Goal: Information Seeking & Learning: Learn about a topic

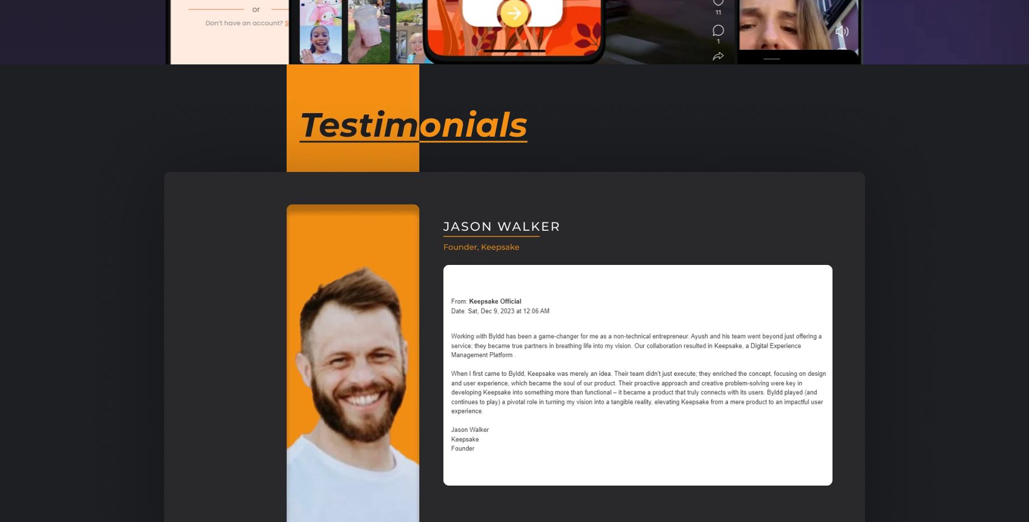
scroll to position [806, 0]
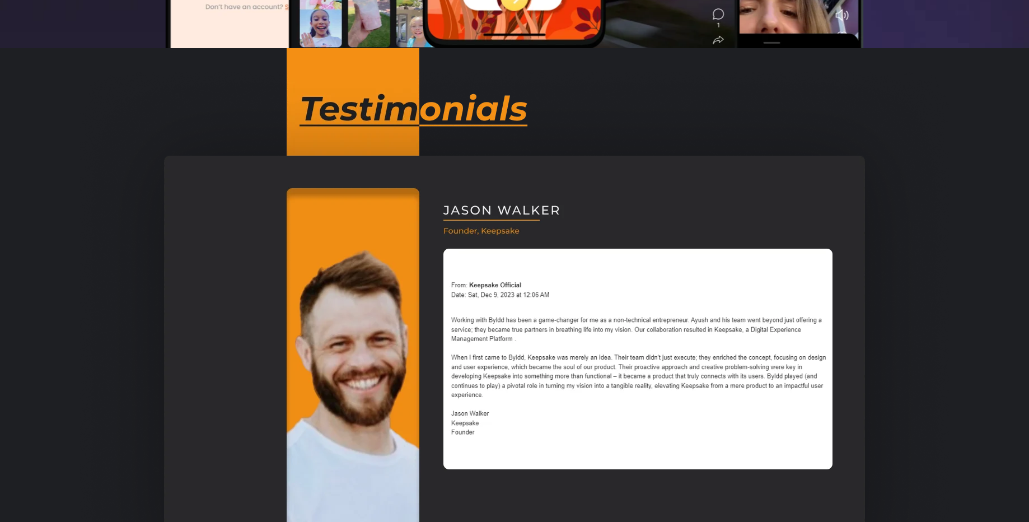
click at [521, 234] on img at bounding box center [514, 360] width 868 height 625
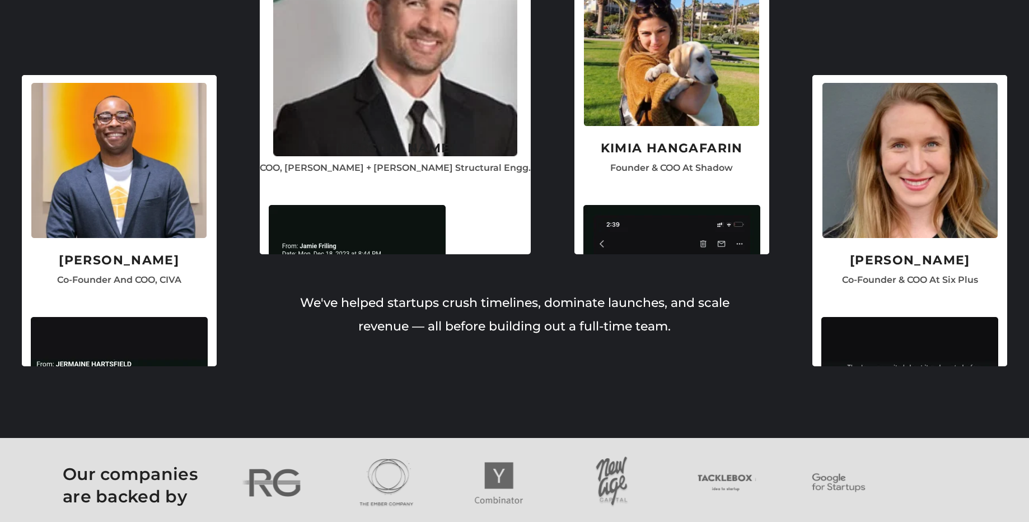
scroll to position [2955, 0]
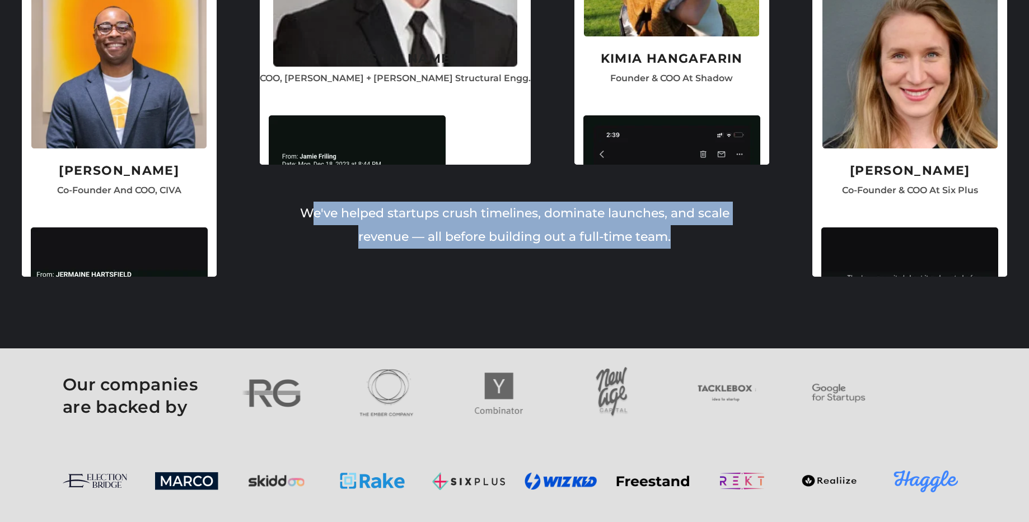
drag, startPoint x: 307, startPoint y: 214, endPoint x: 669, endPoint y: 231, distance: 361.9
click at [673, 231] on p "We've helped startups crush timelines, dominate launches, and scale revenue — a…" at bounding box center [514, 224] width 448 height 47
click at [655, 235] on p "We've helped startups crush timelines, dominate launches, and scale revenue — a…" at bounding box center [514, 224] width 448 height 47
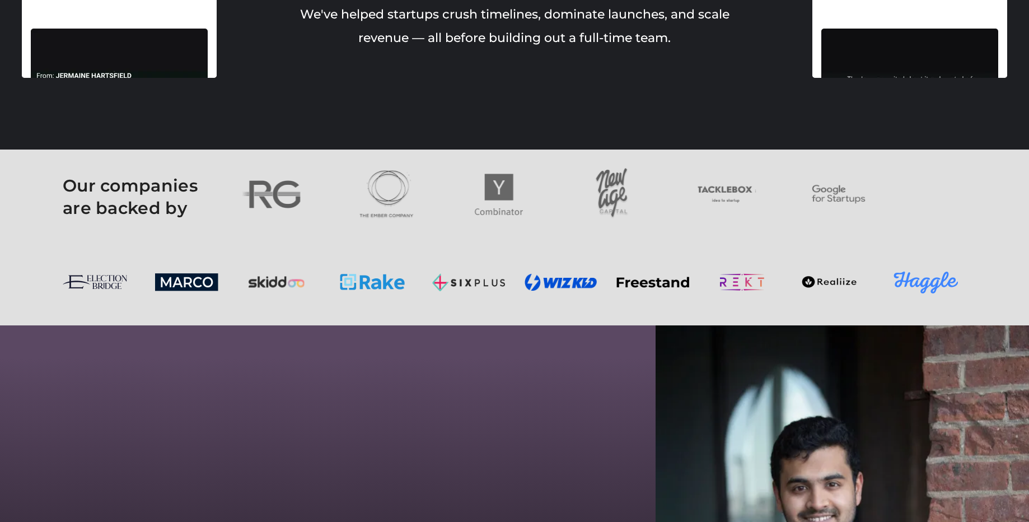
scroll to position [3156, 0]
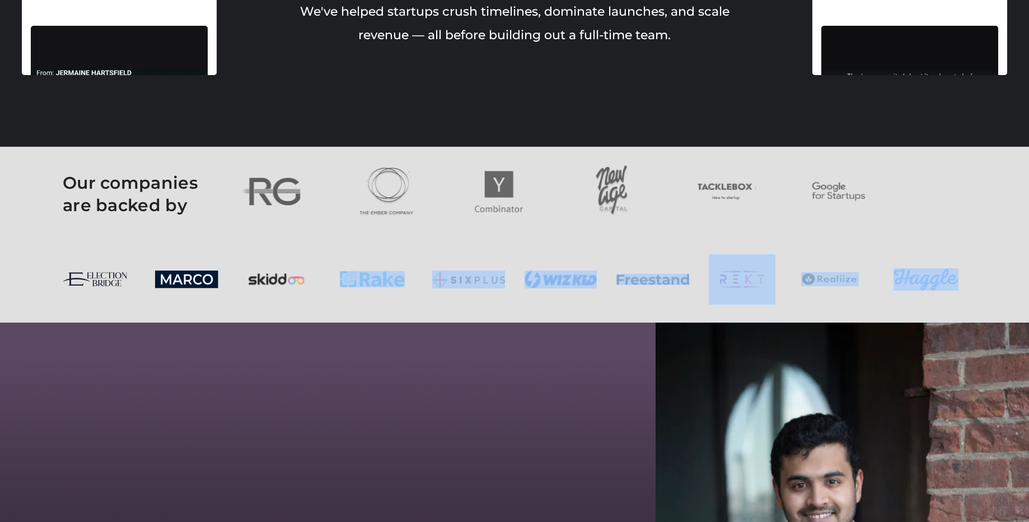
drag, startPoint x: 378, startPoint y: 288, endPoint x: 448, endPoint y: 408, distance: 139.6
click at [449, 413] on div "Get Started PRODUCT DEVELOPMENT WORKFLOW AUTOMATION AI SERVICES BLOG PRODUCT DE…" at bounding box center [514, 276] width 1029 height 6865
click at [459, 307] on section at bounding box center [514, 279] width 1029 height 86
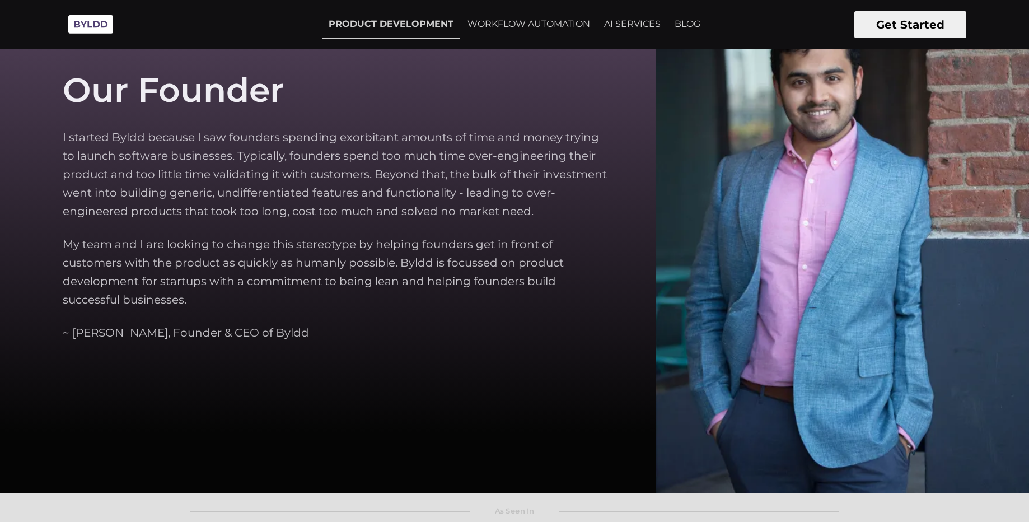
scroll to position [3492, 0]
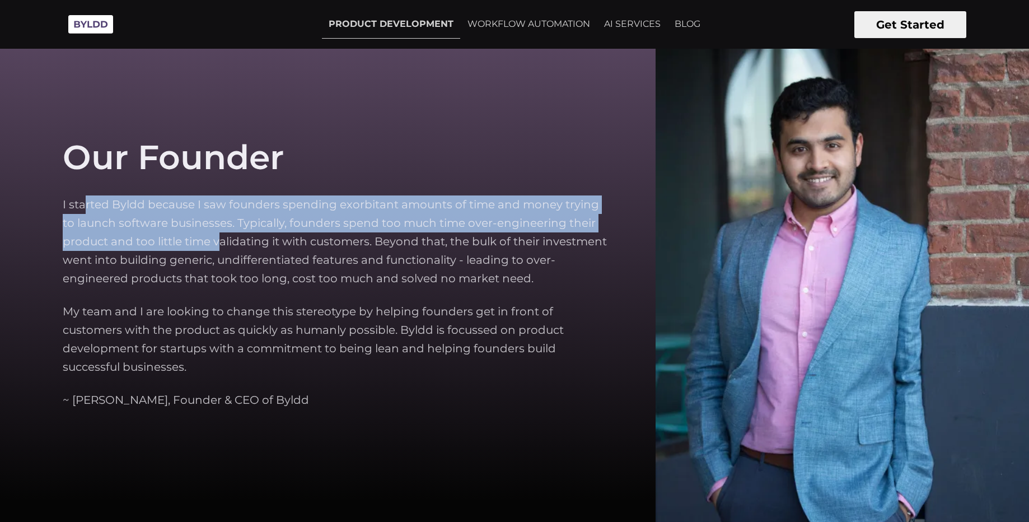
drag, startPoint x: 85, startPoint y: 200, endPoint x: 227, endPoint y: 251, distance: 150.5
click at [227, 251] on p "I started Byldd because I saw founders spending exorbitant amounts of time and …" at bounding box center [337, 241] width 548 height 92
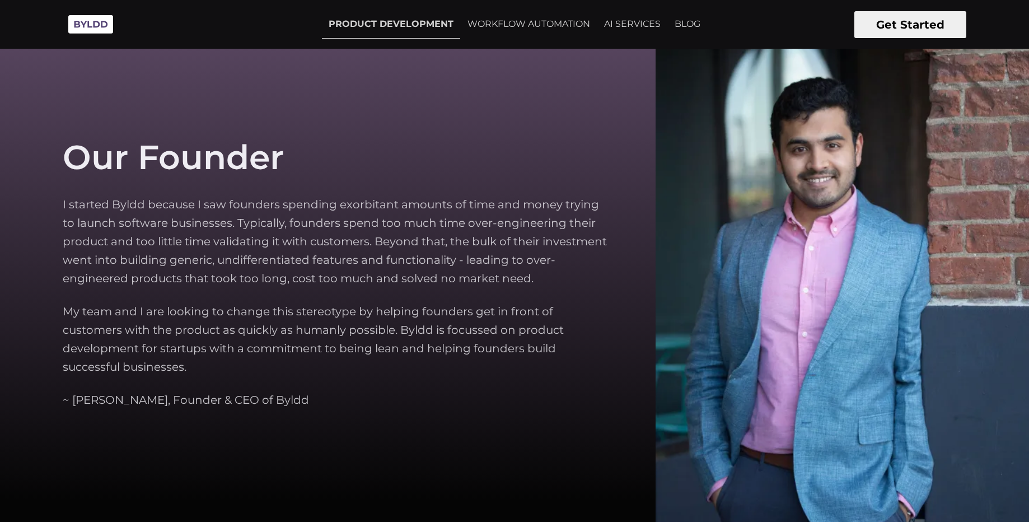
click at [231, 252] on p "I started Byldd because I saw founders spending exorbitant amounts of time and …" at bounding box center [337, 241] width 548 height 92
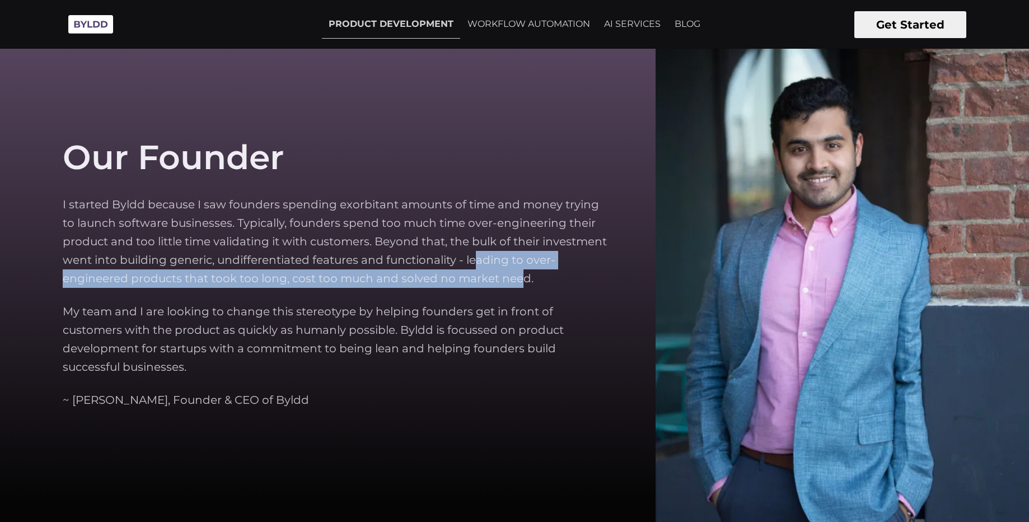
drag, startPoint x: 523, startPoint y: 279, endPoint x: 472, endPoint y: 252, distance: 57.6
click at [472, 252] on p "I started Byldd because I saw founders spending exorbitant amounts of time and …" at bounding box center [337, 241] width 548 height 92
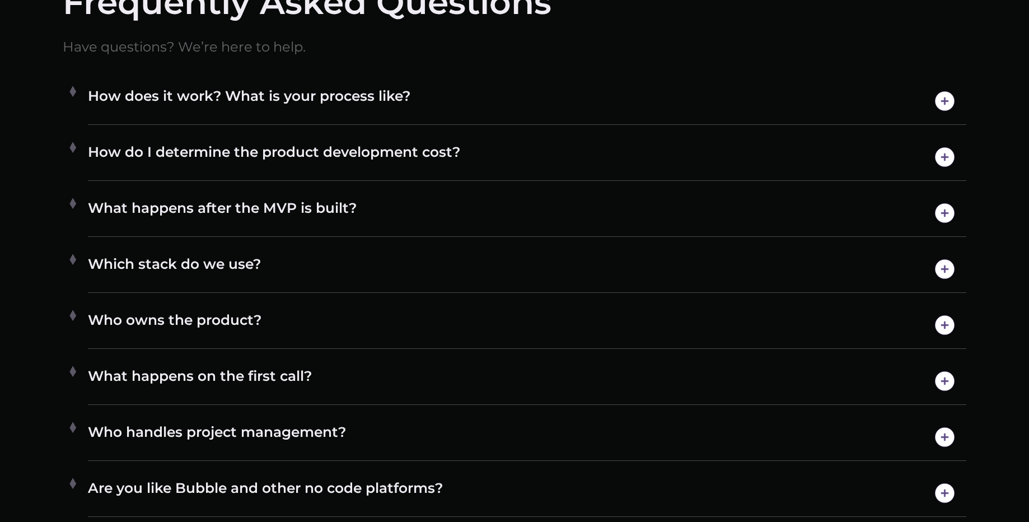
scroll to position [6344, 0]
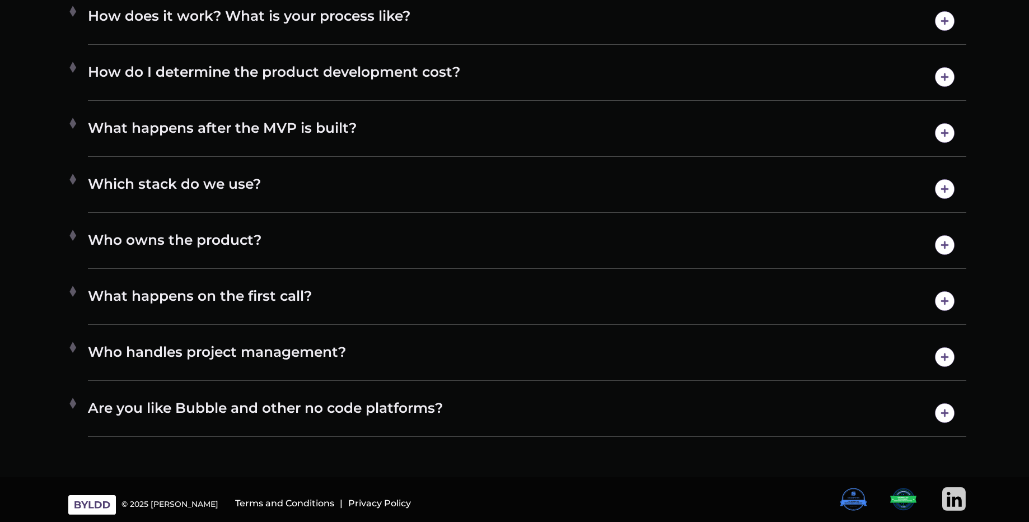
click at [949, 505] on img at bounding box center [954, 499] width 24 height 24
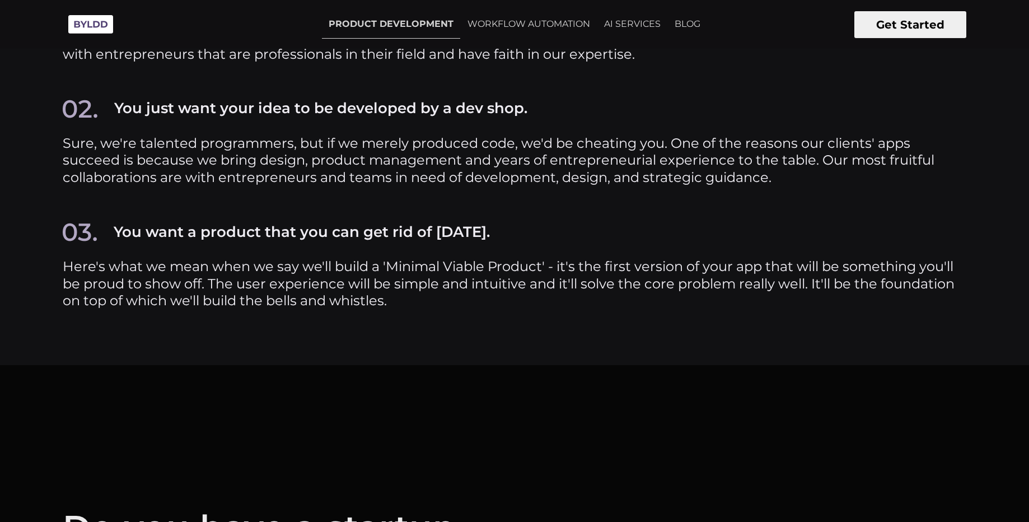
scroll to position [4867, 0]
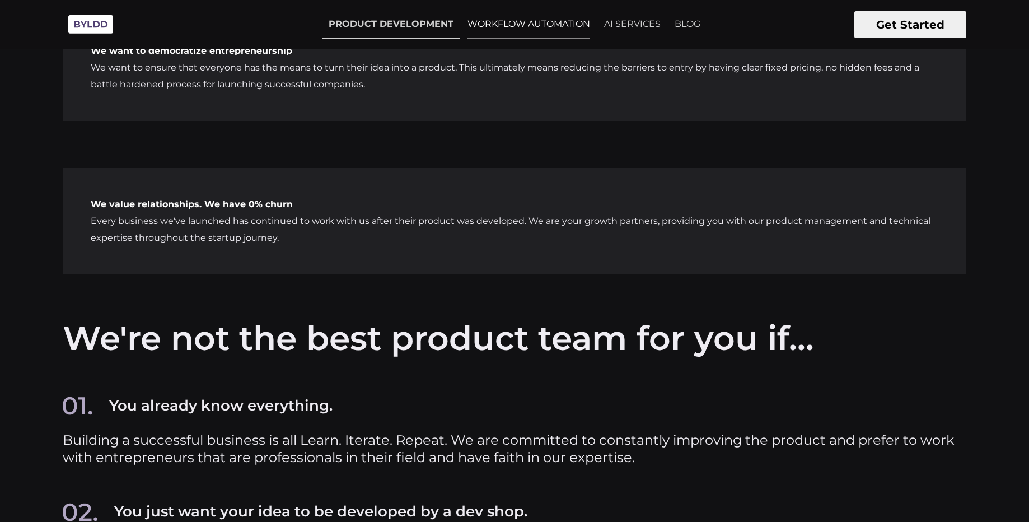
click at [543, 25] on link "WORKFLOW AUTOMATION" at bounding box center [529, 24] width 136 height 28
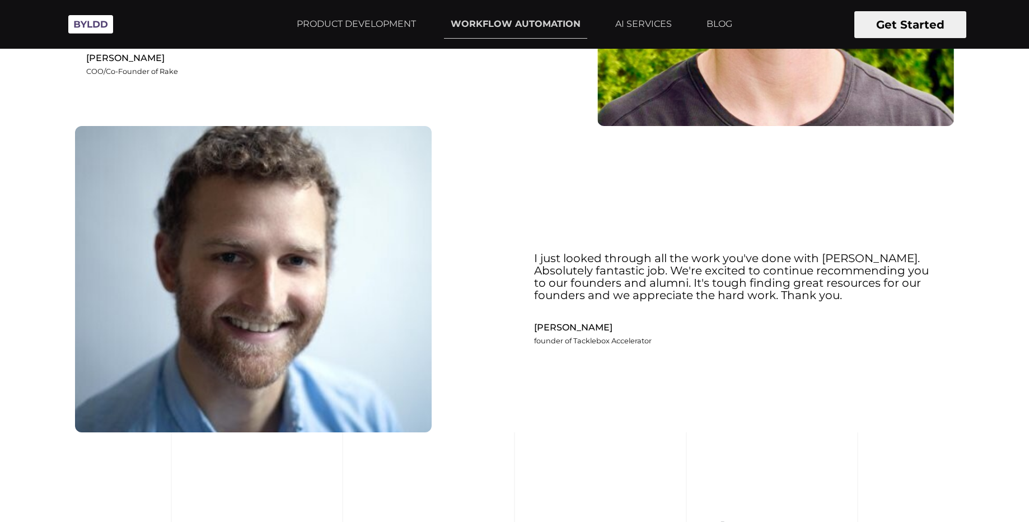
scroll to position [2964, 0]
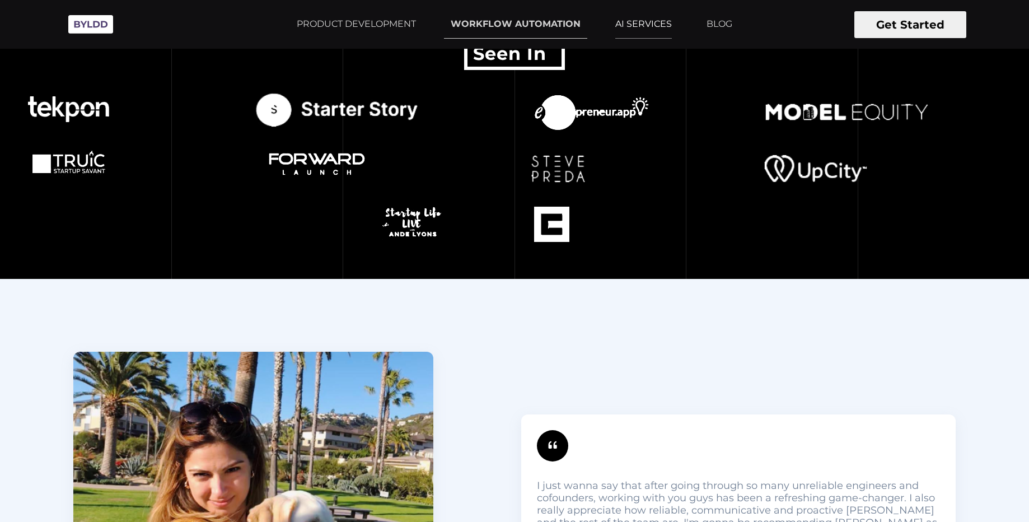
click at [635, 24] on link "AI SERVICES" at bounding box center [643, 24] width 70 height 28
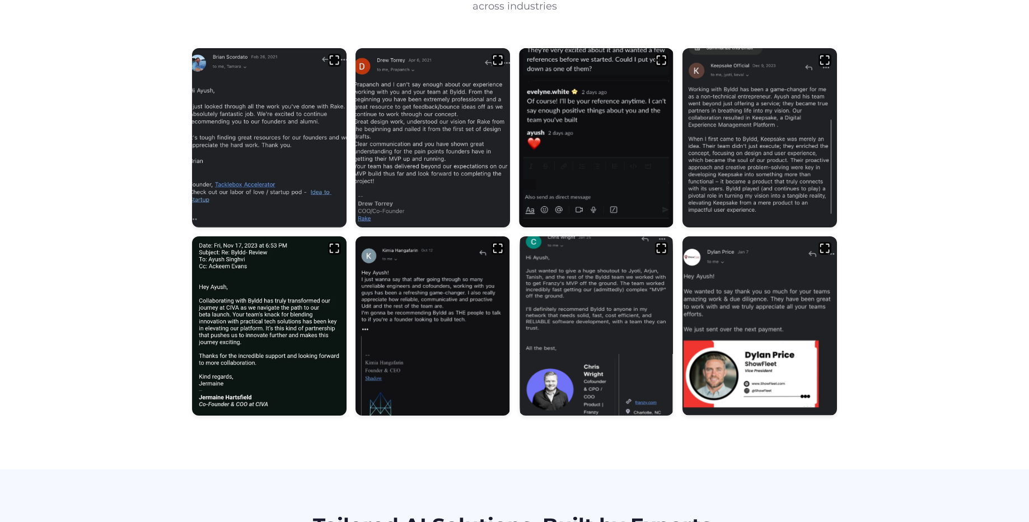
scroll to position [470, 0]
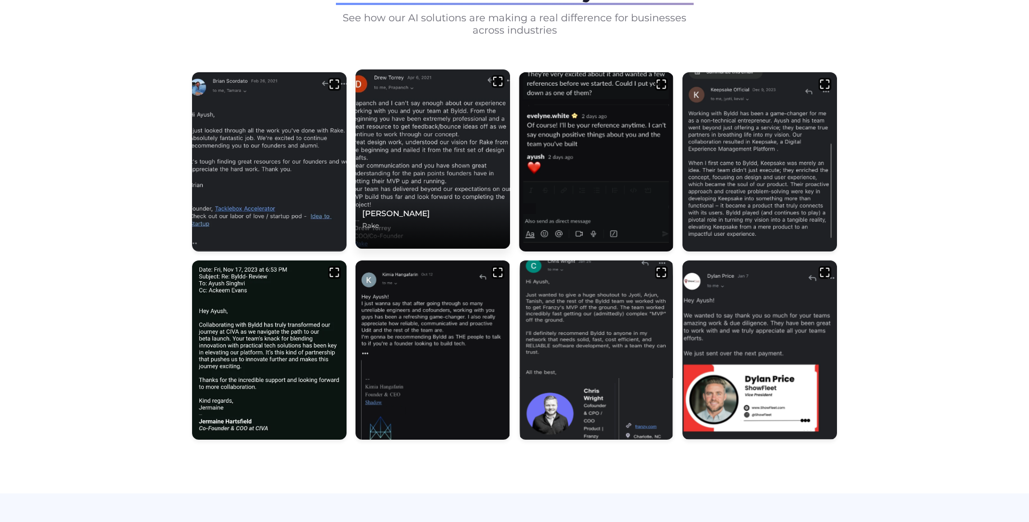
click at [431, 148] on img at bounding box center [432, 159] width 162 height 188
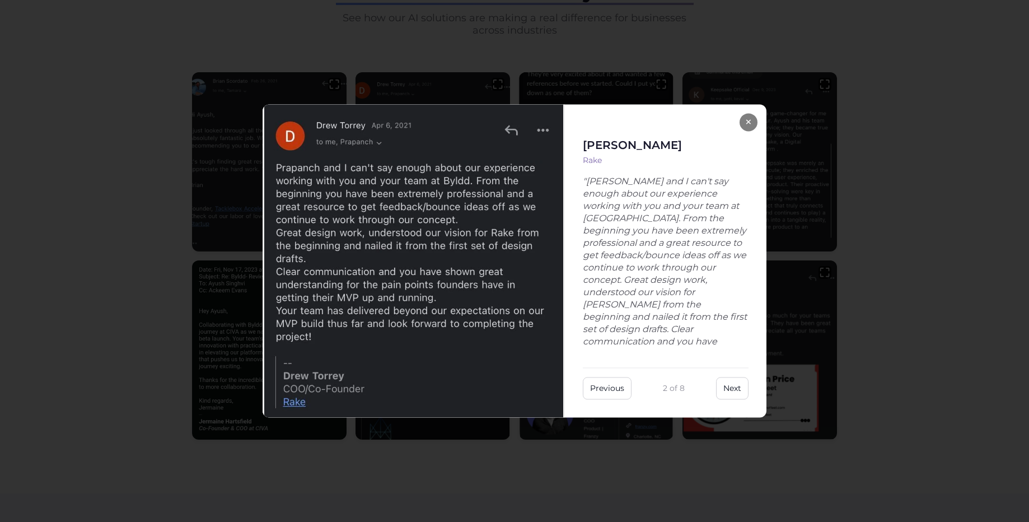
click at [90, 143] on div "× [PERSON_NAME] "[PERSON_NAME] and I can't say enough about our experience work…" at bounding box center [514, 261] width 1029 height 522
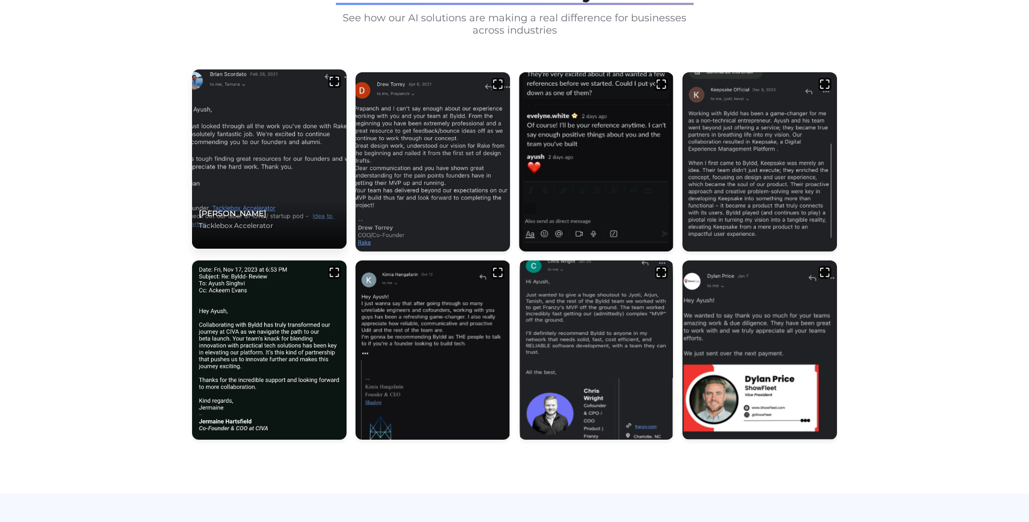
click at [235, 148] on img at bounding box center [269, 159] width 162 height 188
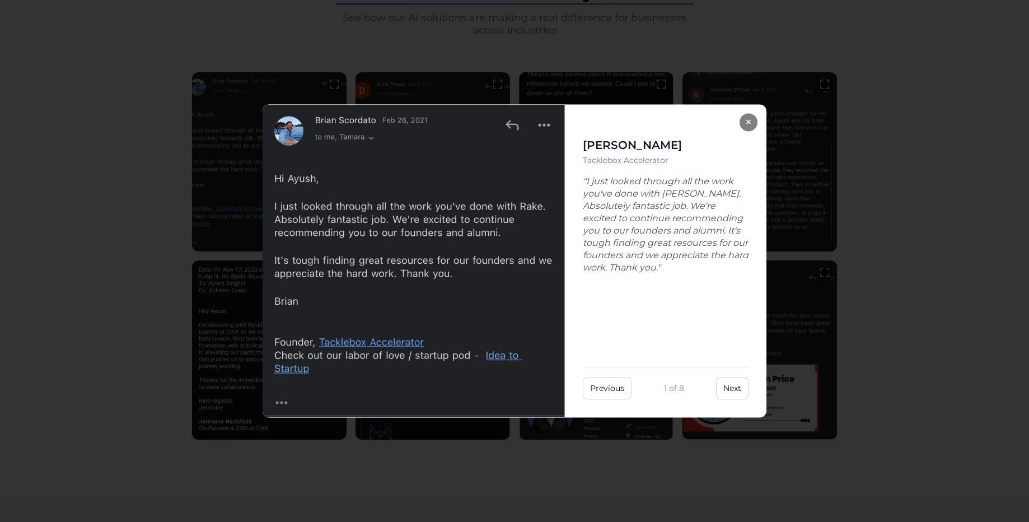
click at [95, 202] on div "× [PERSON_NAME] Tacklebox Accelerator "I just looked through all the work you'v…" at bounding box center [514, 261] width 1029 height 522
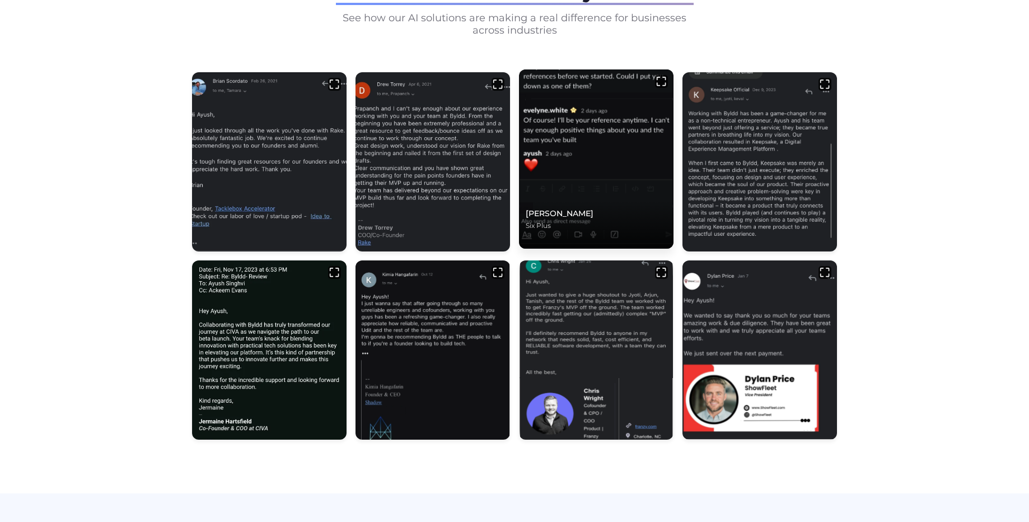
click at [614, 123] on img at bounding box center [596, 159] width 162 height 188
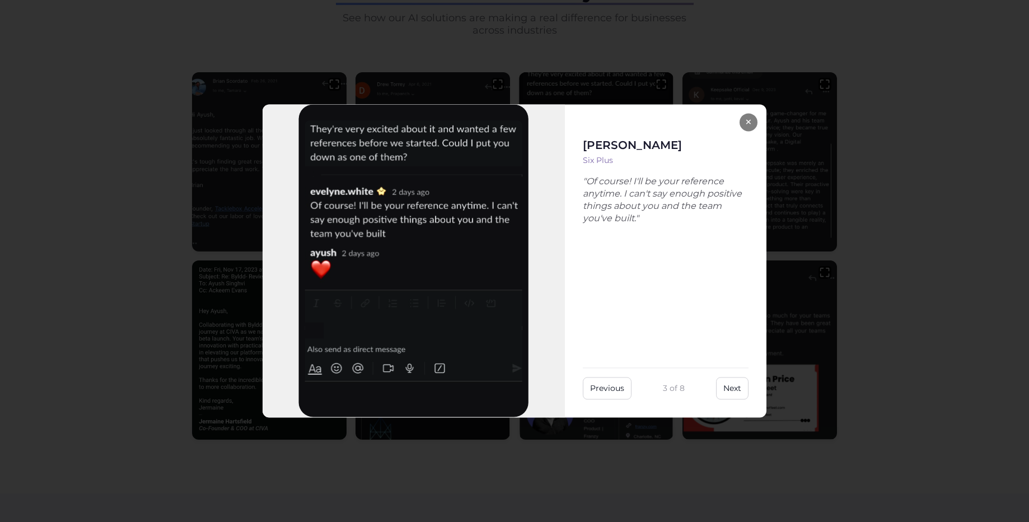
click at [879, 181] on div "× [PERSON_NAME] Six Plus "Of course! I'll be your reference anytime. I can't sa…" at bounding box center [514, 261] width 1029 height 522
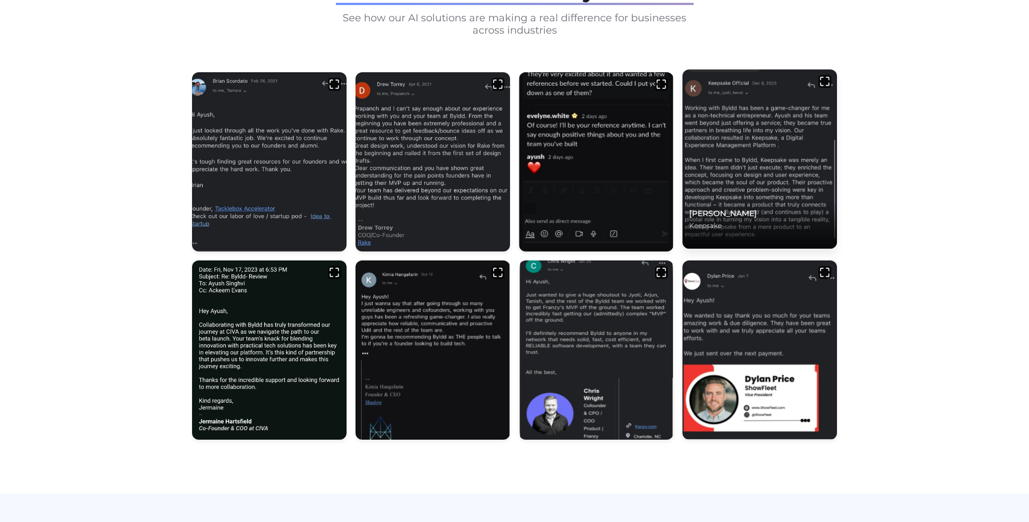
click at [789, 147] on img at bounding box center [759, 159] width 162 height 188
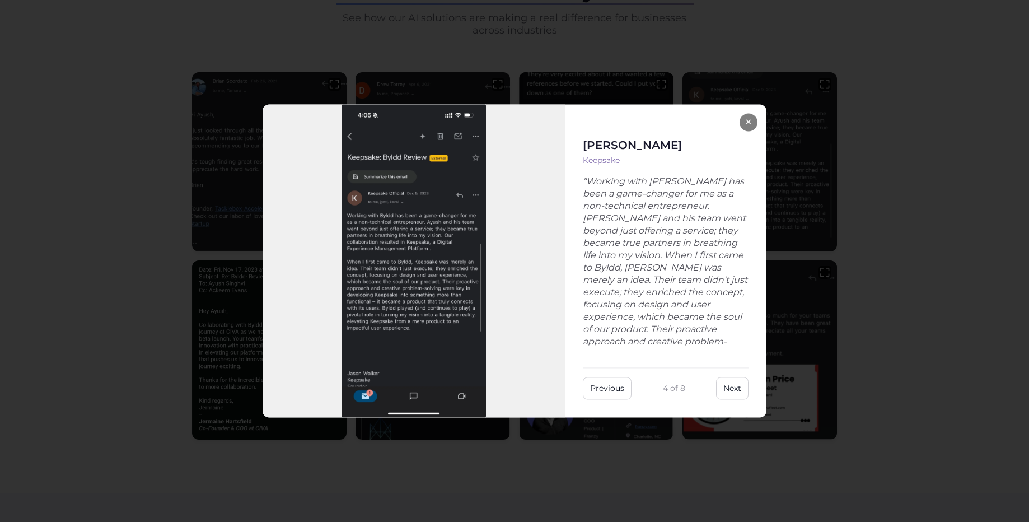
click at [937, 156] on div "× [PERSON_NAME] Keepsake "Working with [PERSON_NAME] has been a game-changer fo…" at bounding box center [514, 261] width 1029 height 522
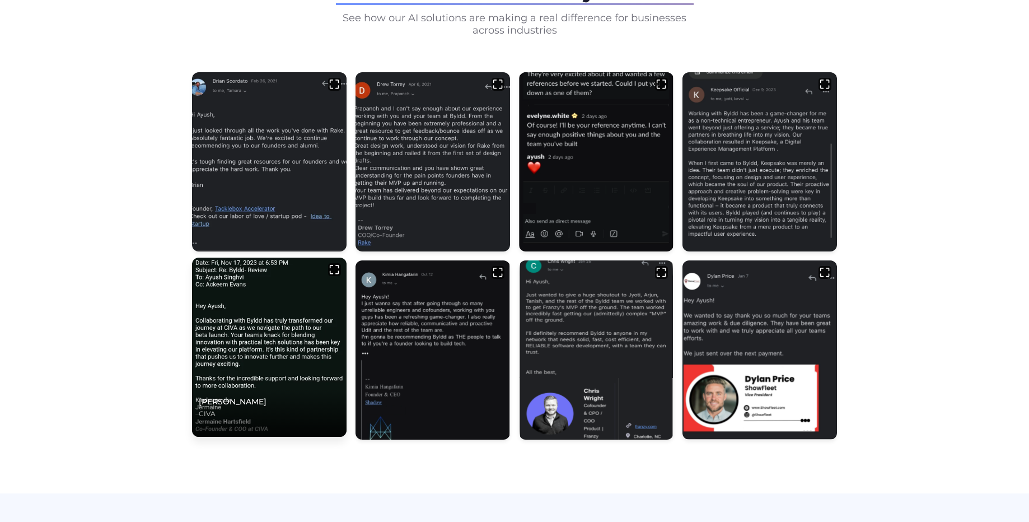
click at [307, 323] on img at bounding box center [269, 347] width 162 height 188
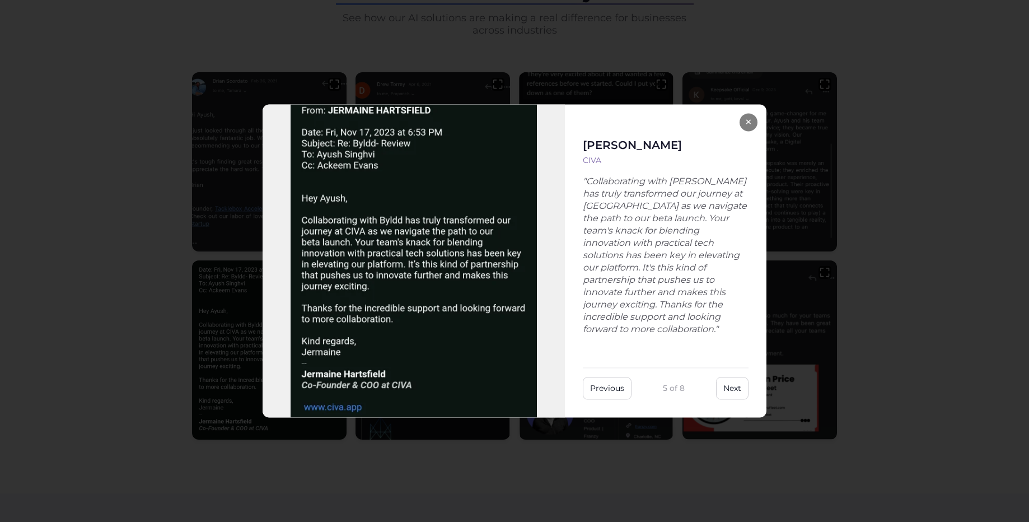
click at [148, 253] on div "× [PERSON_NAME] CIVA "Collaborating with [PERSON_NAME] has truly transformed ou…" at bounding box center [514, 261] width 1029 height 522
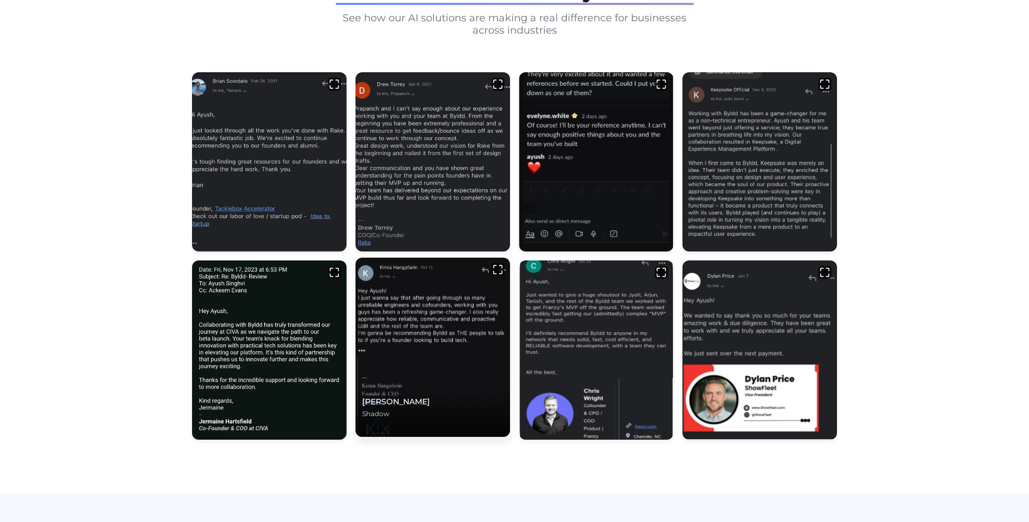
click at [413, 306] on img at bounding box center [432, 347] width 162 height 188
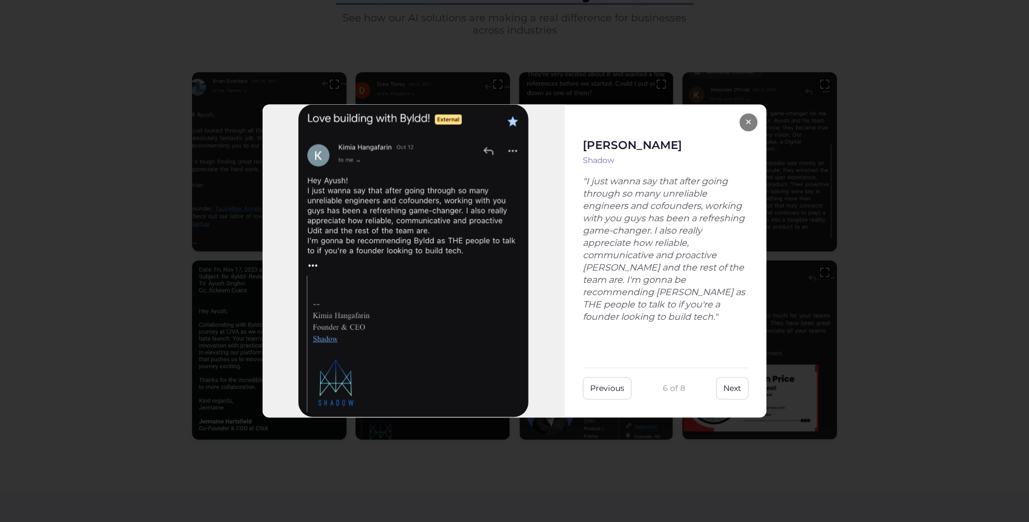
click at [145, 265] on div "× [PERSON_NAME] Shadow "I just wanna say that after going through so many unrel…" at bounding box center [514, 261] width 1029 height 522
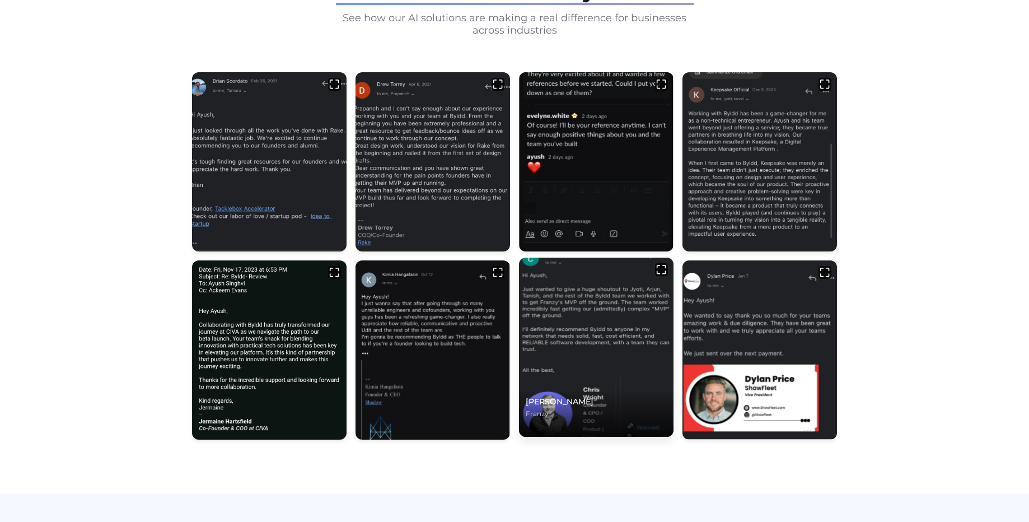
click at [567, 328] on img at bounding box center [596, 347] width 162 height 188
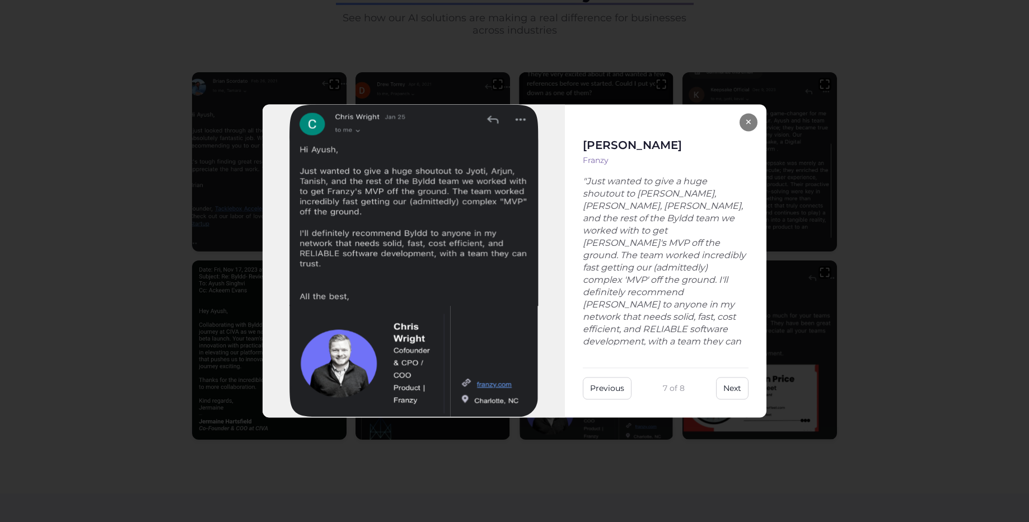
click at [897, 248] on div "× [PERSON_NAME] "Just wanted to give a huge shoutout to [PERSON_NAME], [PERSON_…" at bounding box center [514, 261] width 1029 height 522
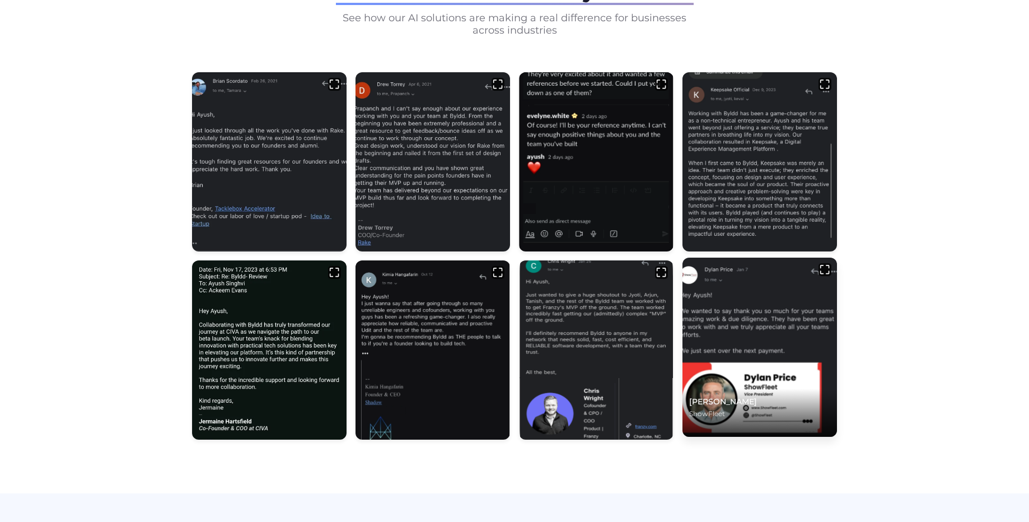
click at [774, 323] on img at bounding box center [759, 347] width 162 height 188
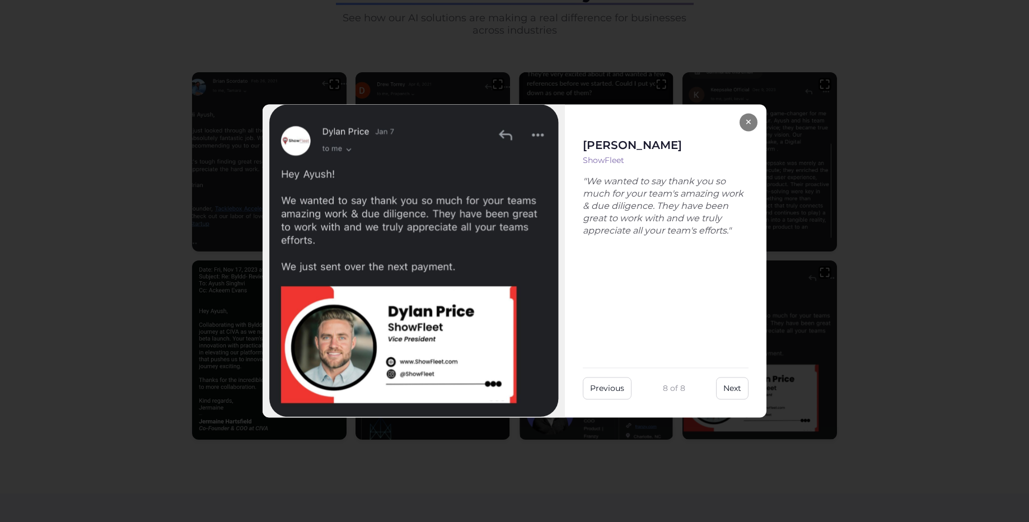
click at [886, 266] on div "× [PERSON_NAME] ShowFleet "We wanted to say thank you so much for your team's a…" at bounding box center [514, 261] width 1029 height 522
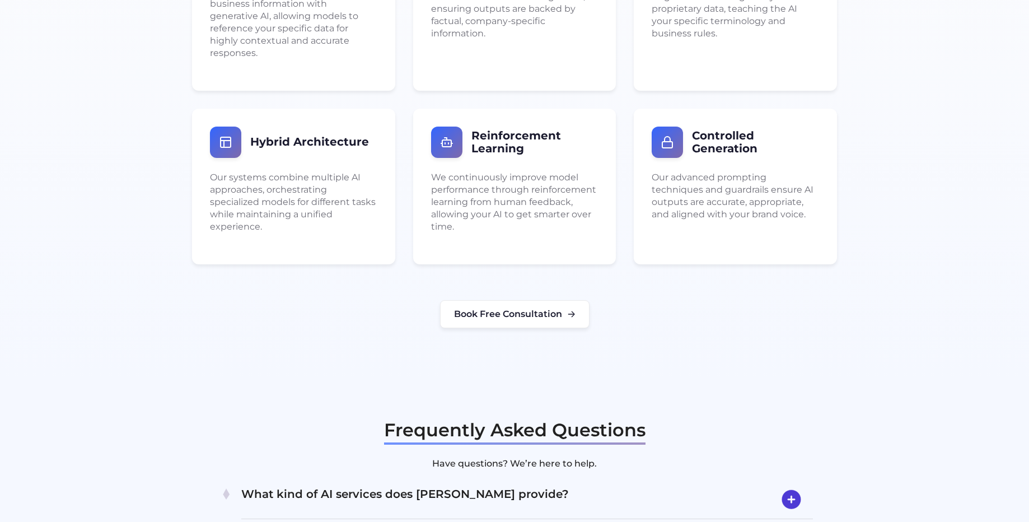
scroll to position [2149, 0]
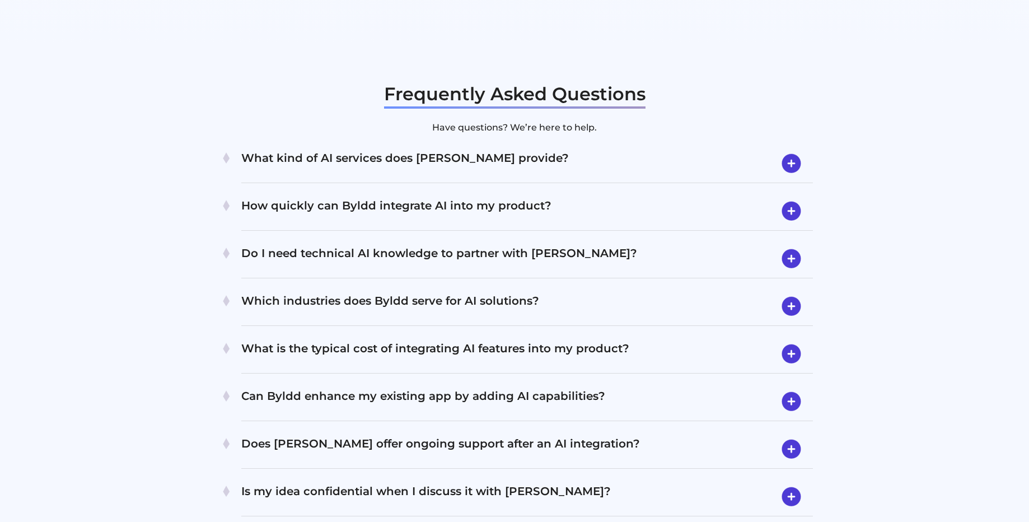
click at [509, 149] on h4 "What kind of AI services does [PERSON_NAME] provide?" at bounding box center [526, 163] width 571 height 29
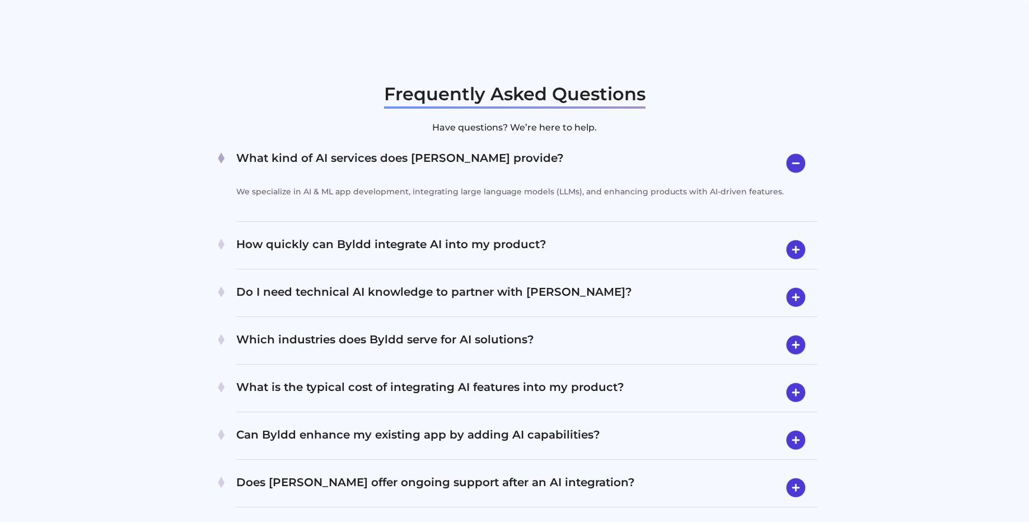
click at [509, 149] on h4 "What kind of AI services does [PERSON_NAME] provide?" at bounding box center [526, 163] width 581 height 29
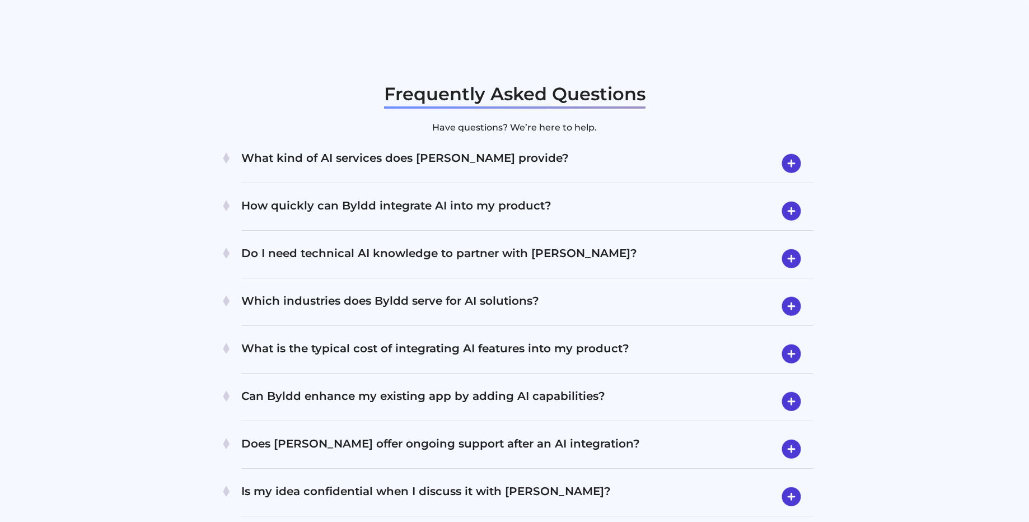
scroll to position [2216, 0]
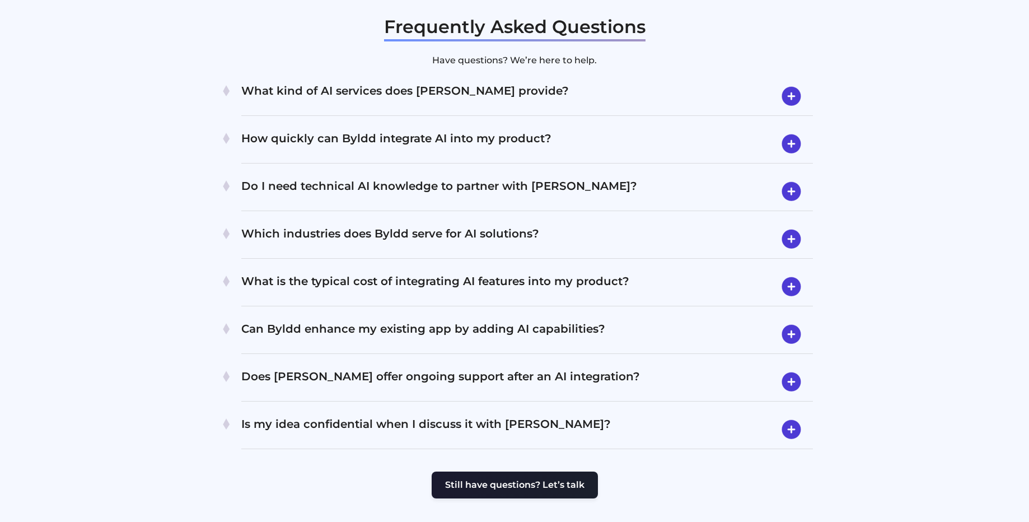
click at [469, 129] on h4 "How quickly can Byldd integrate AI into my product?" at bounding box center [526, 143] width 571 height 29
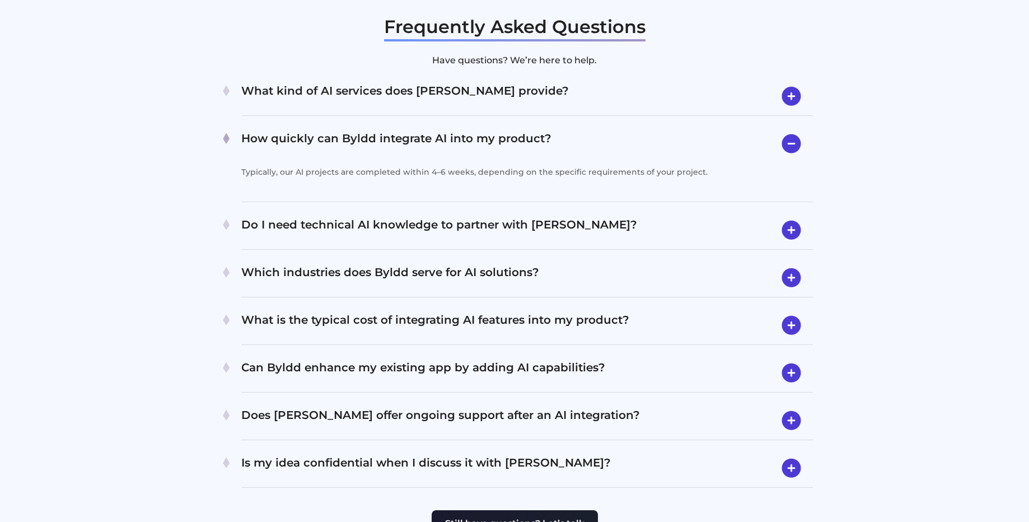
click at [470, 129] on h4 "How quickly can Byldd integrate AI into my product?" at bounding box center [526, 143] width 571 height 29
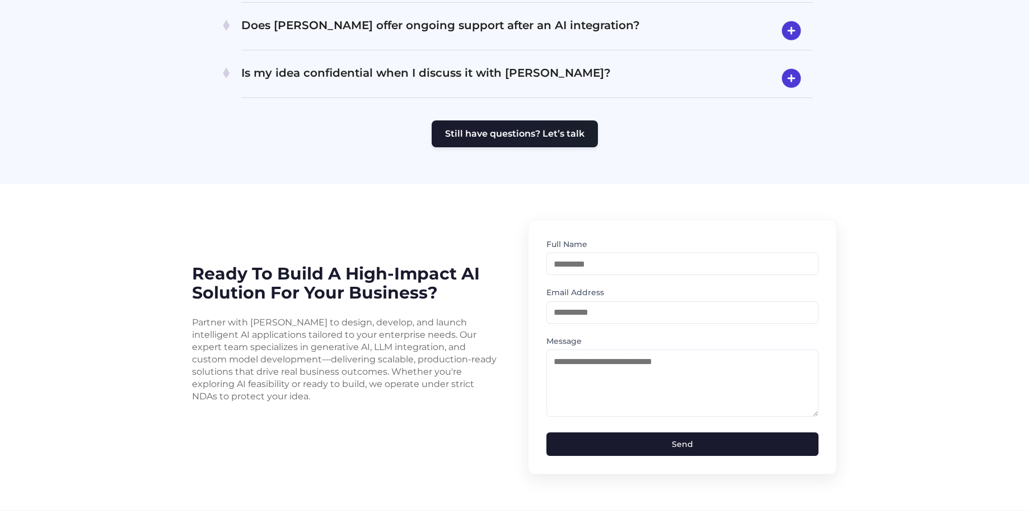
scroll to position [2686, 0]
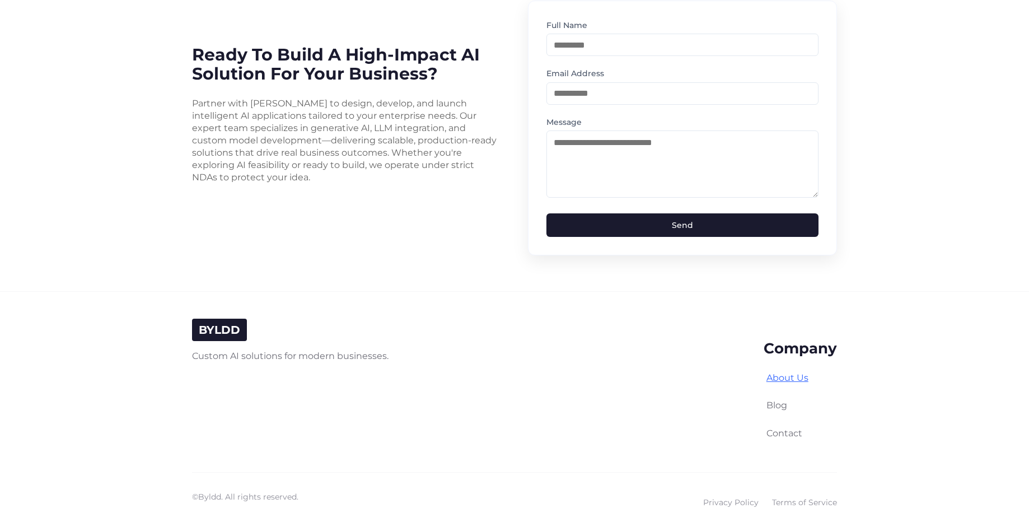
click at [791, 372] on link "About Us" at bounding box center [787, 377] width 42 height 11
